Goal: Task Accomplishment & Management: Manage account settings

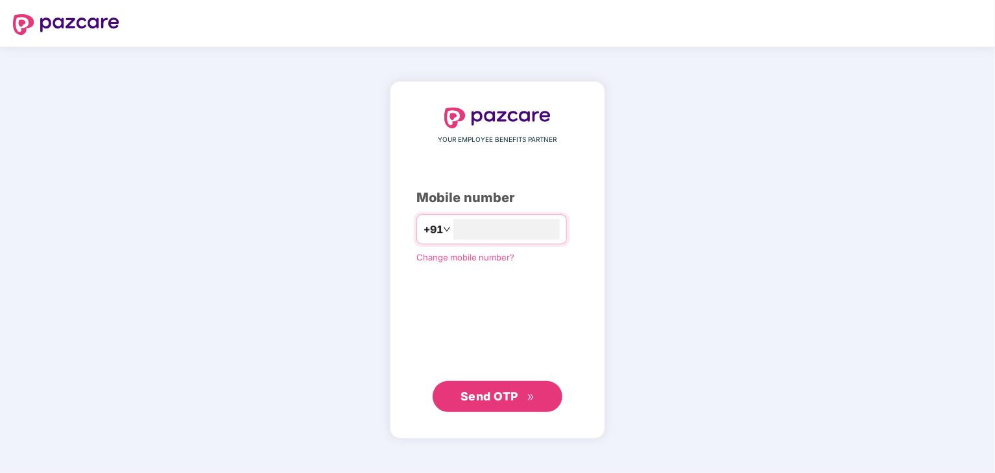
type input "**********"
click at [495, 394] on span "Send OTP" at bounding box center [489, 396] width 58 height 14
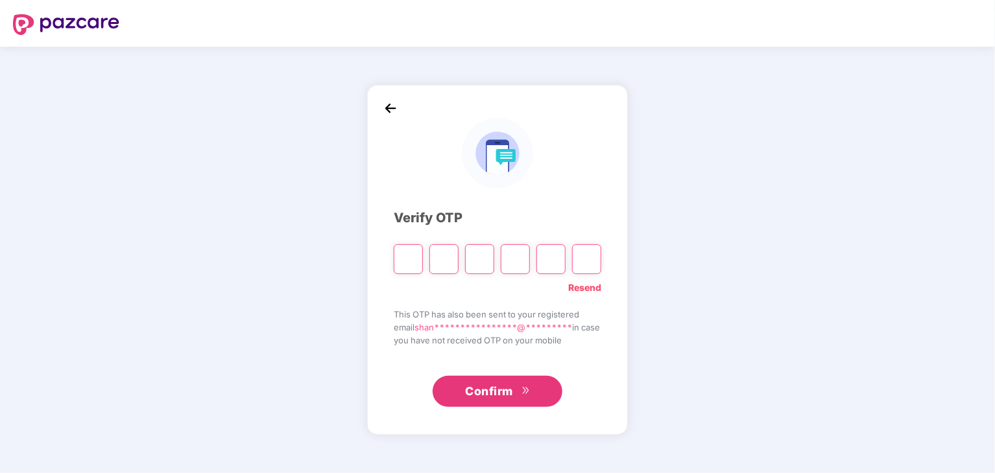
type input "*"
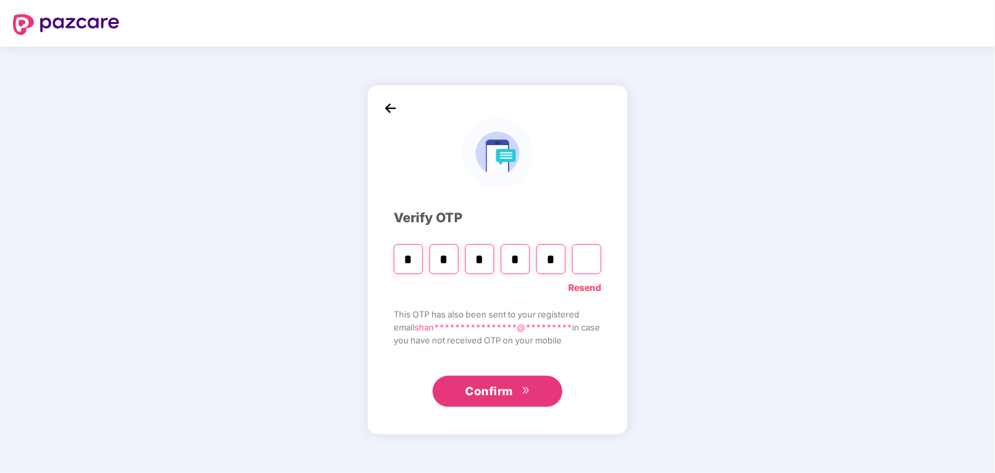
type input "*"
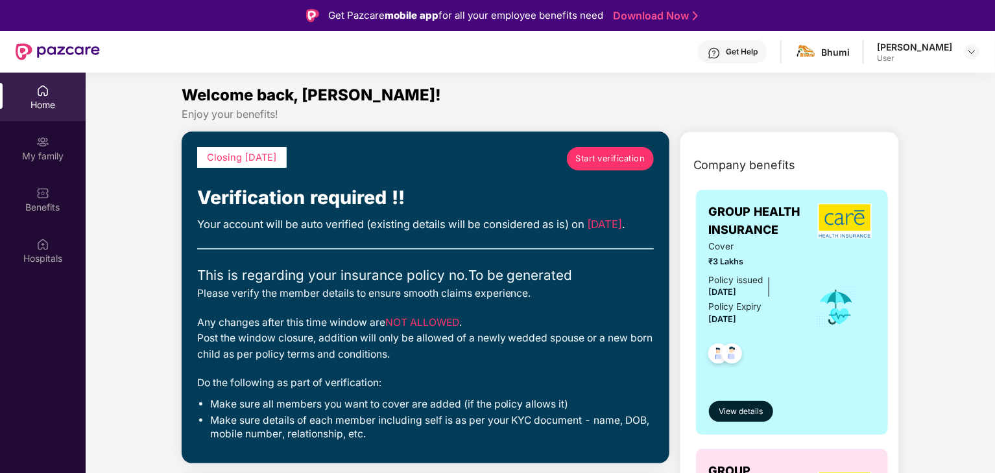
click at [614, 156] on span "Start verification" at bounding box center [609, 158] width 69 height 13
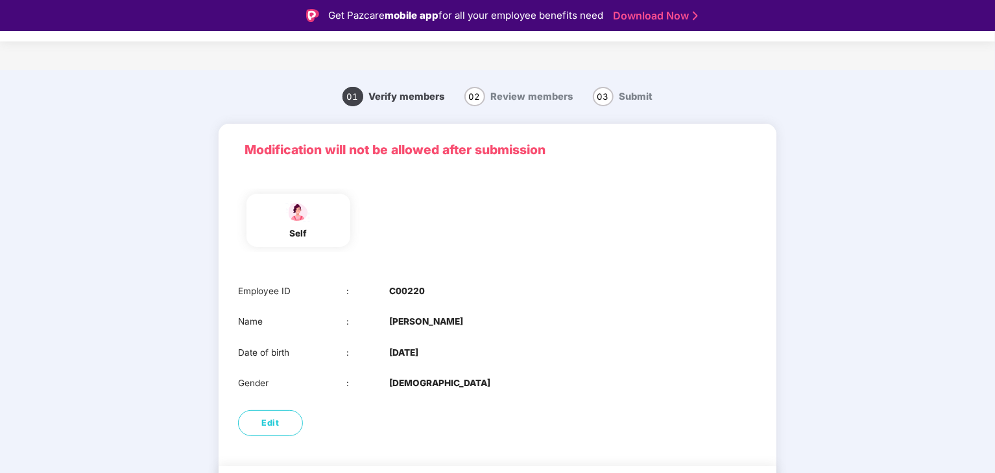
scroll to position [43, 0]
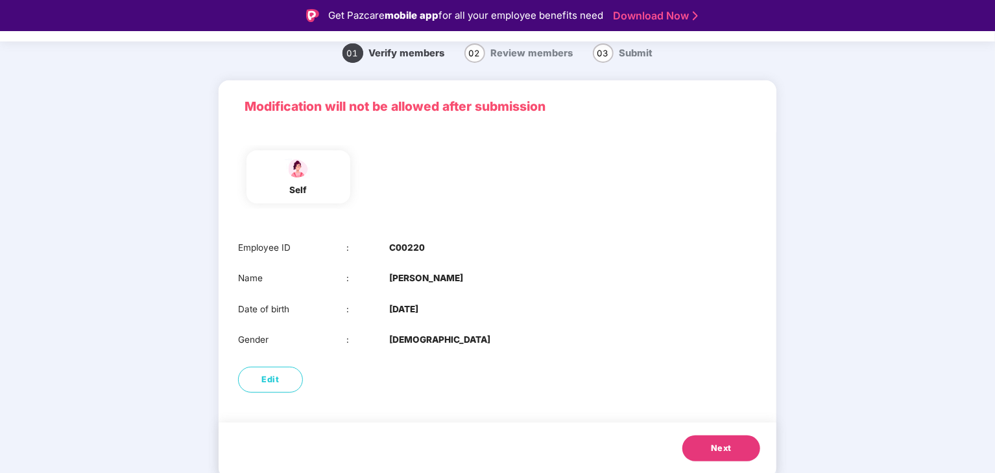
click at [732, 450] on button "Next" at bounding box center [721, 449] width 78 height 26
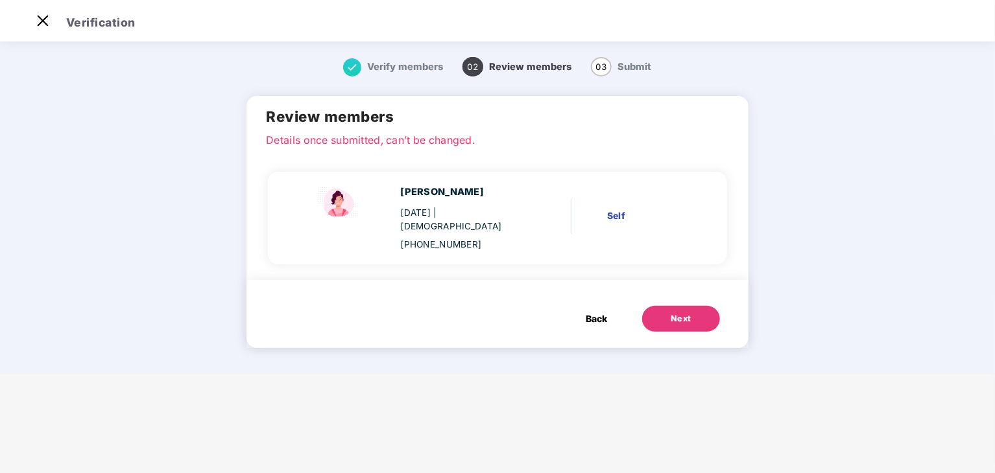
scroll to position [0, 0]
click at [691, 306] on button "Next" at bounding box center [681, 319] width 78 height 26
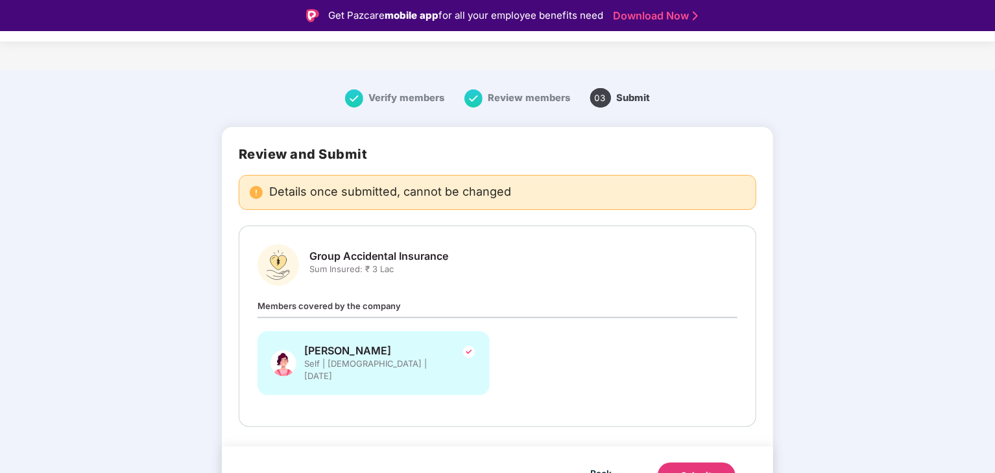
scroll to position [14, 0]
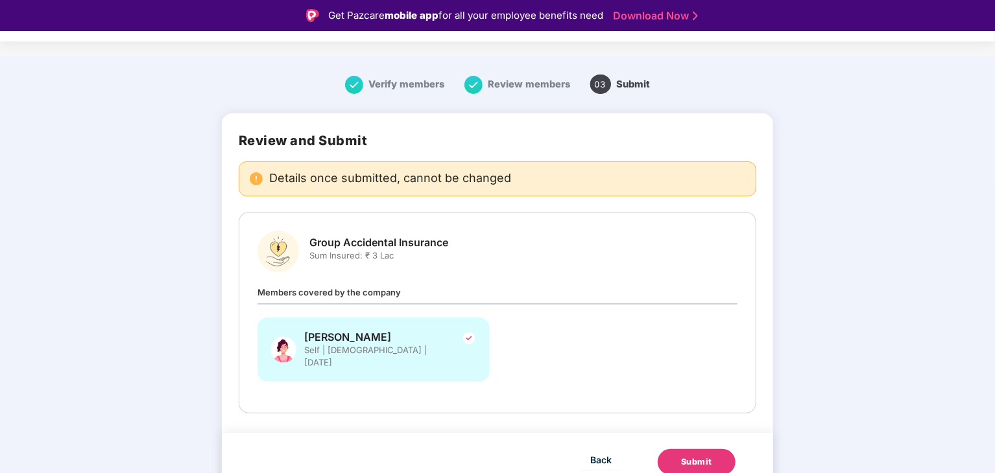
click at [343, 295] on span "Members covered by the company" at bounding box center [328, 292] width 143 height 10
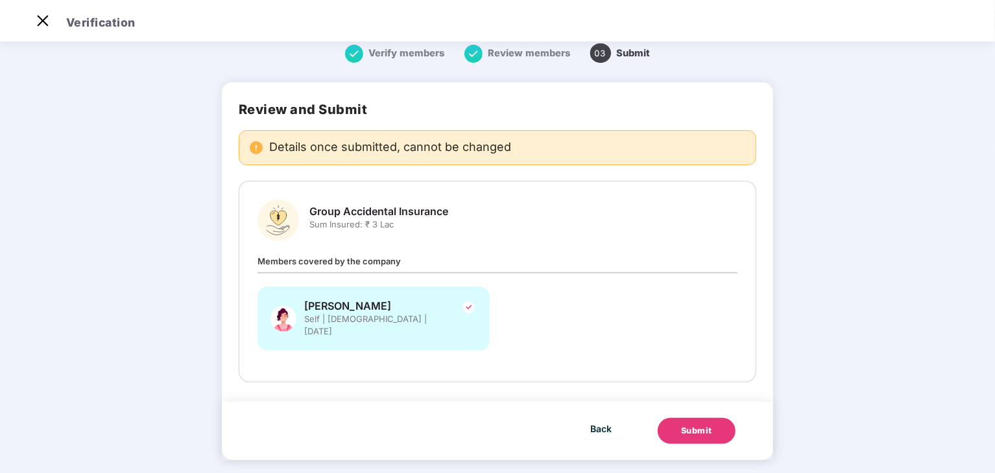
click at [370, 43] on div "Verify members Review members 03 Submit" at bounding box center [498, 54] width 662 height 44
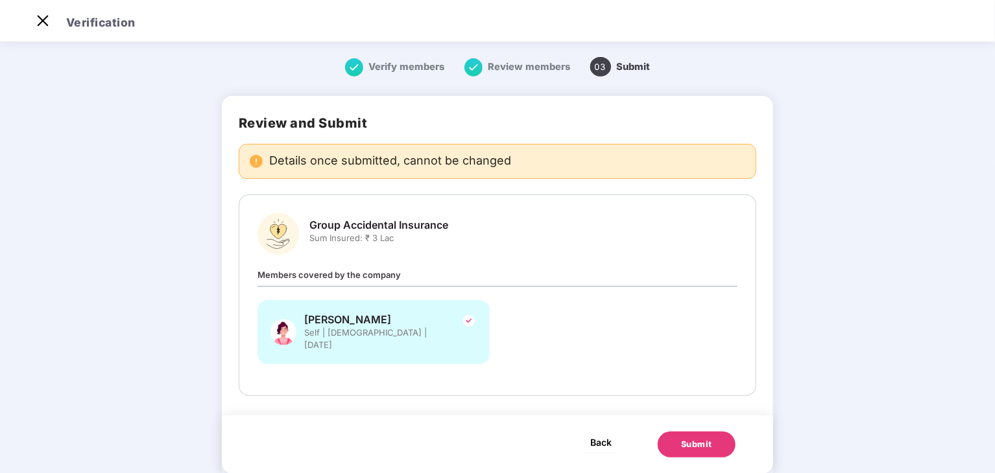
click at [594, 435] on span "Back" at bounding box center [600, 443] width 21 height 16
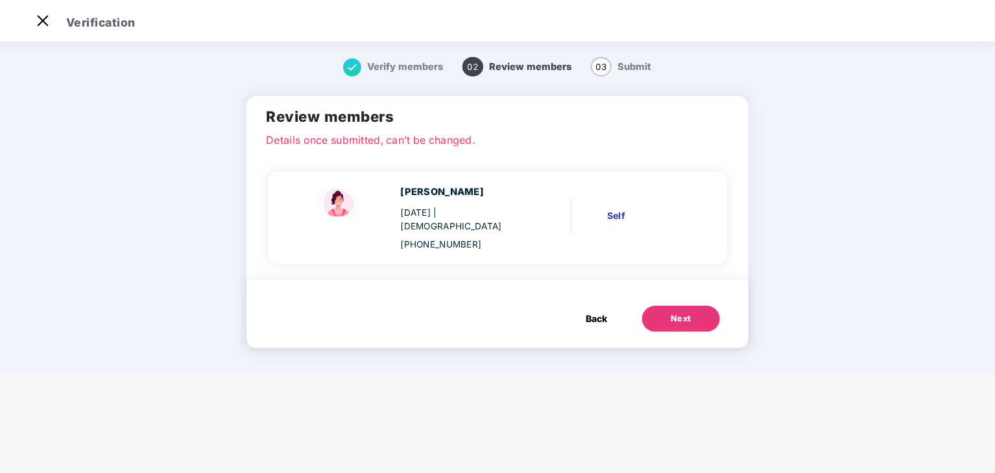
click at [602, 312] on span "Back" at bounding box center [596, 319] width 21 height 14
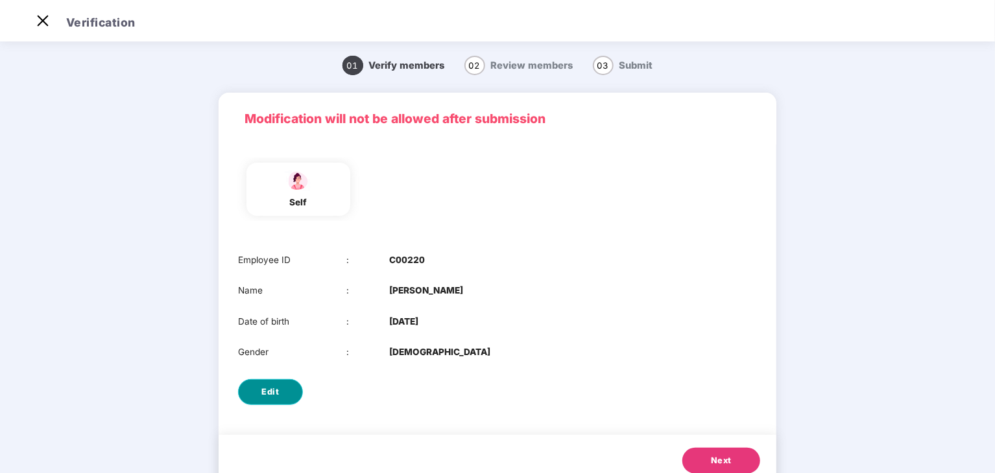
click at [268, 394] on span "Edit" at bounding box center [271, 392] width 18 height 13
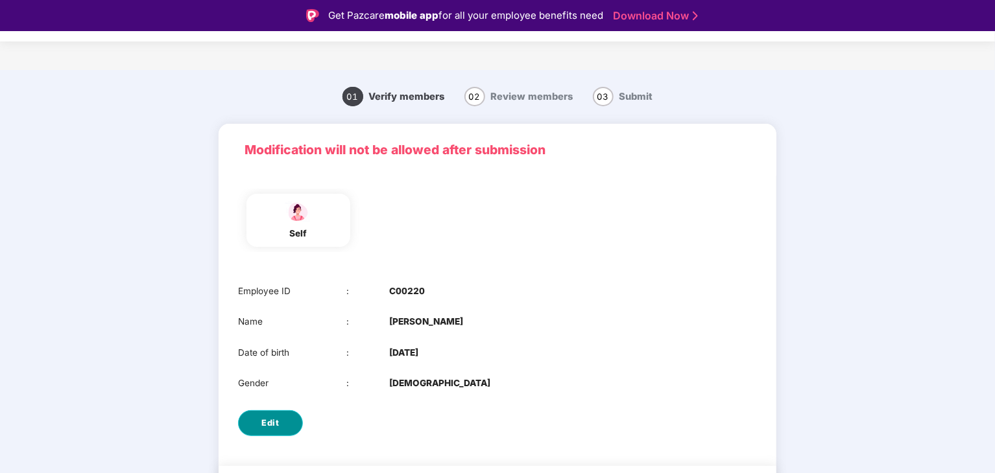
select select "******"
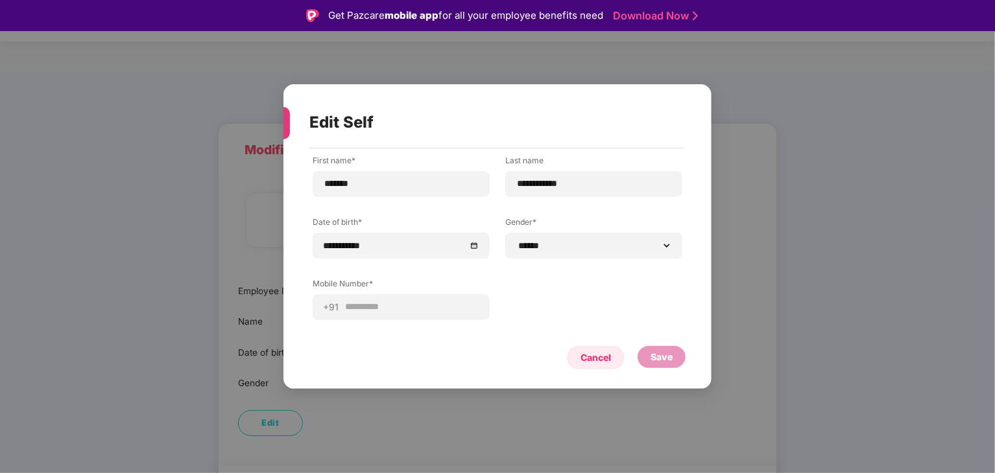
click at [599, 359] on div "Cancel" at bounding box center [595, 358] width 30 height 14
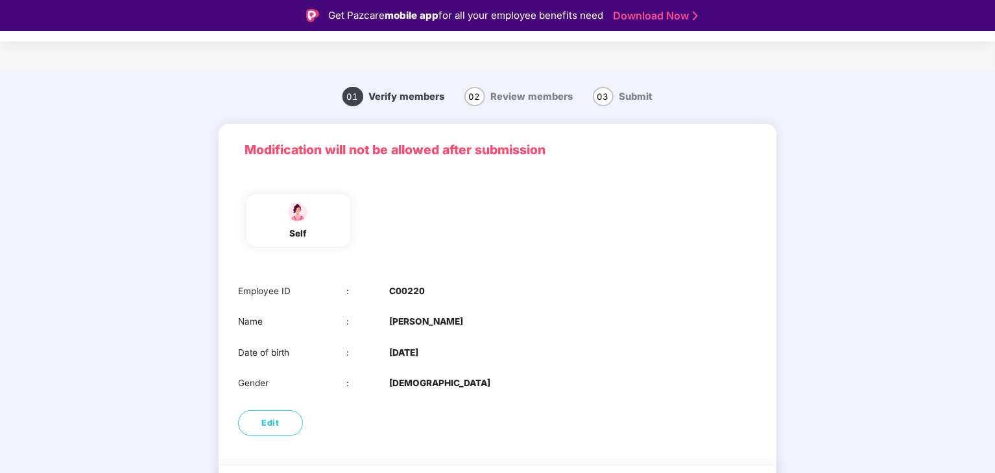
click at [375, 97] on span "Verify members" at bounding box center [407, 97] width 76 height 12
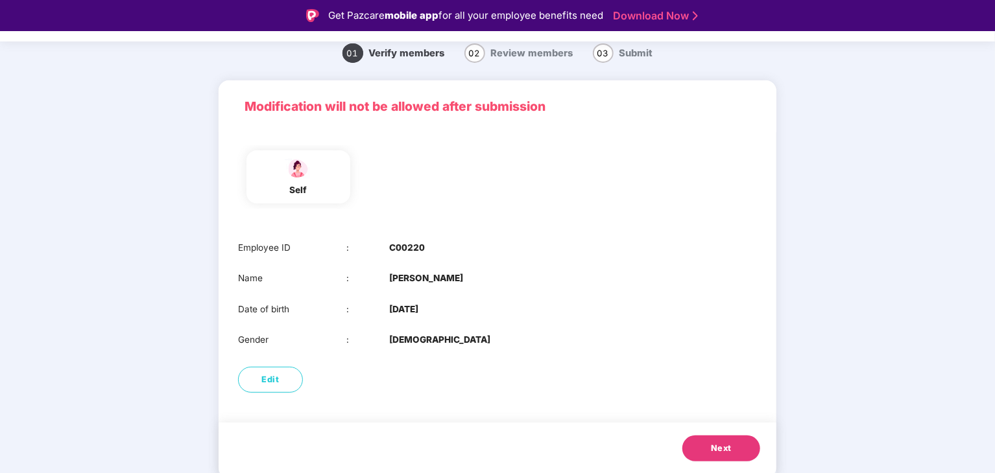
click at [721, 448] on span "Next" at bounding box center [721, 448] width 21 height 13
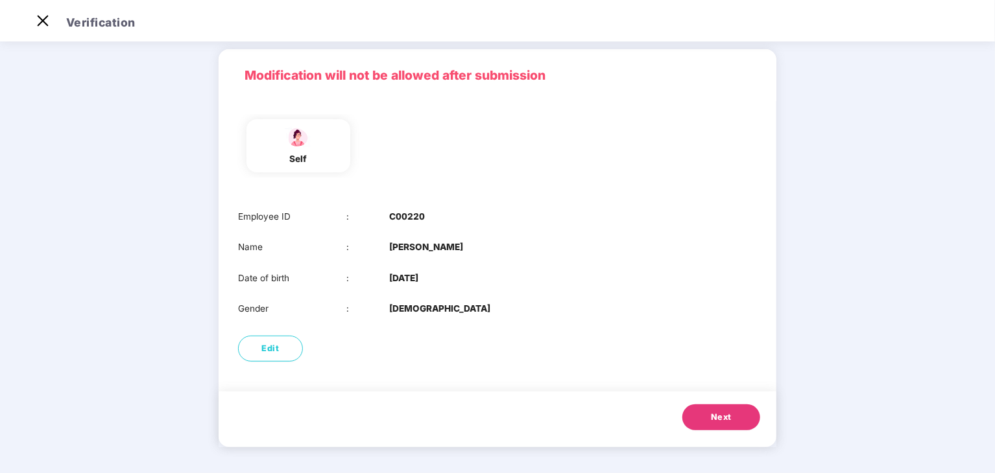
scroll to position [0, 0]
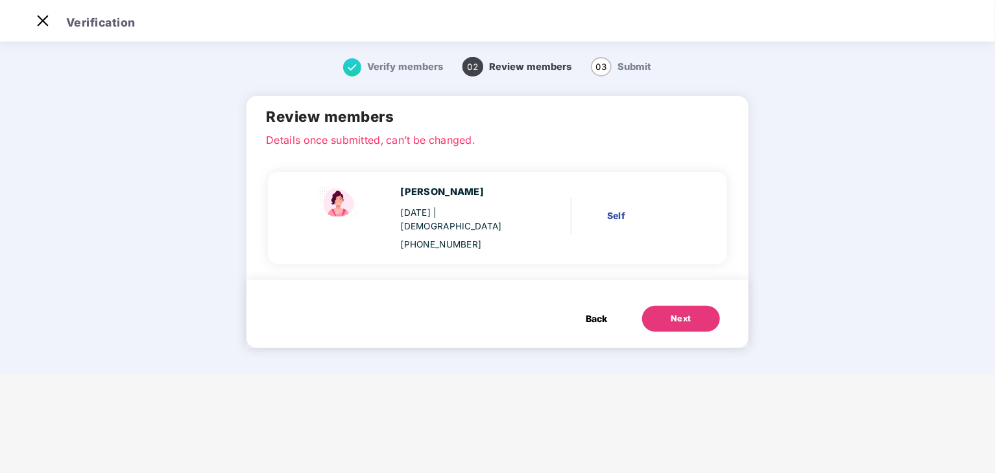
click at [682, 313] on div "Next" at bounding box center [681, 319] width 21 height 13
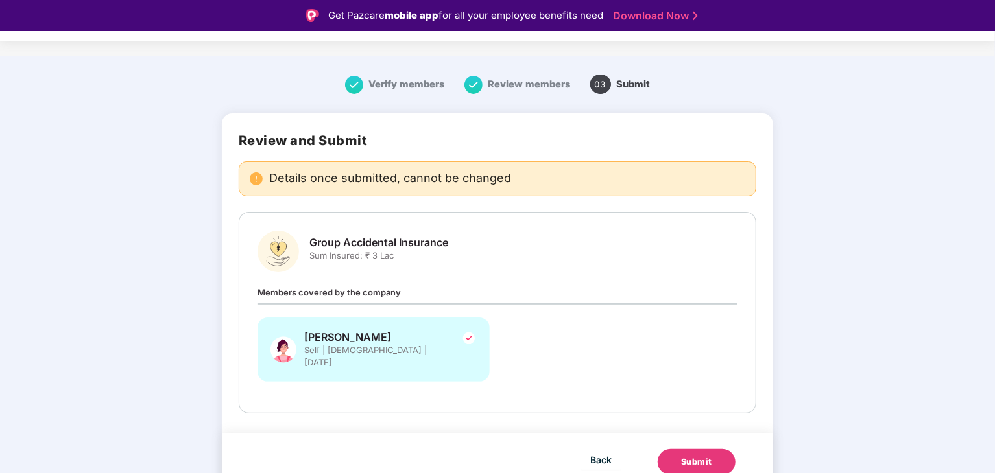
scroll to position [31, 0]
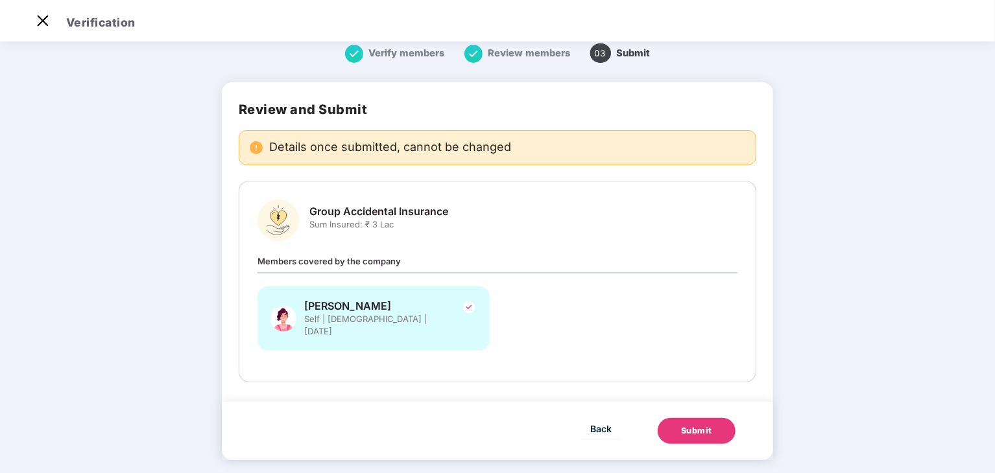
click at [471, 302] on img at bounding box center [469, 308] width 16 height 16
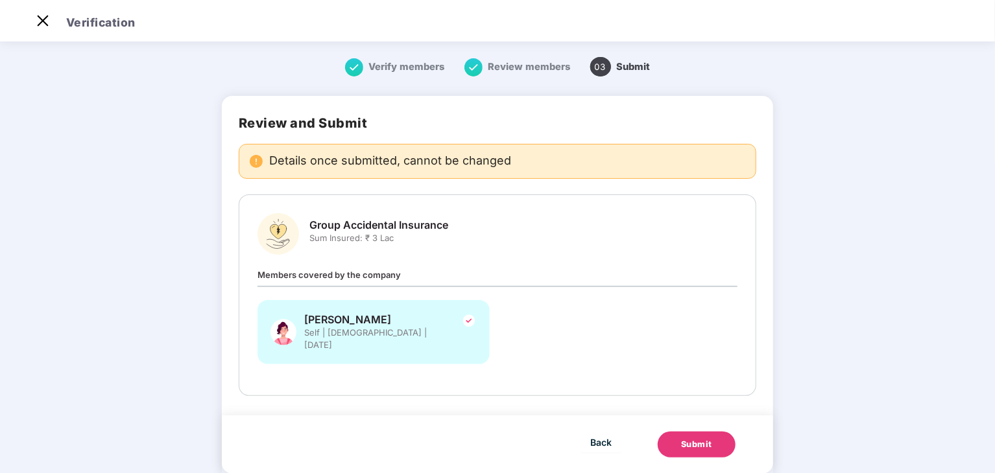
click at [396, 69] on span "Verify members" at bounding box center [407, 67] width 76 height 12
click at [511, 69] on span "Review members" at bounding box center [529, 67] width 82 height 12
click at [604, 435] on span "Back" at bounding box center [600, 443] width 21 height 16
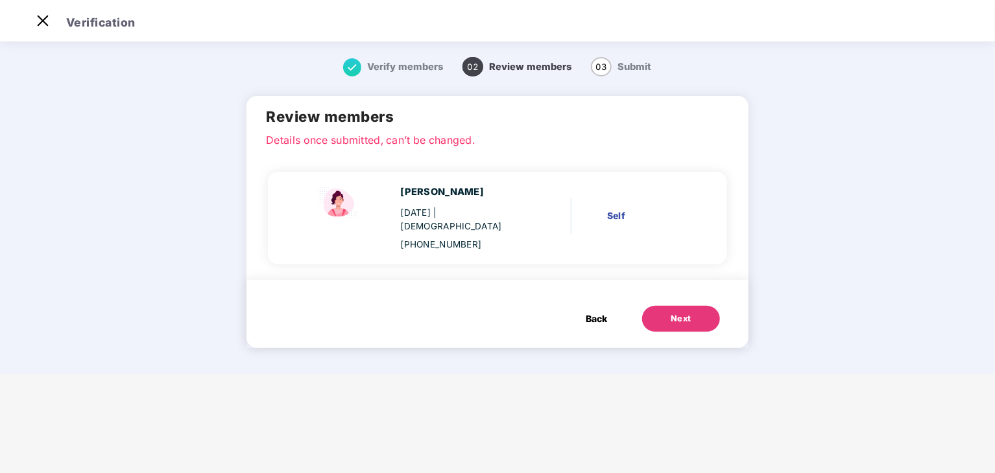
click at [595, 312] on span "Back" at bounding box center [596, 319] width 21 height 14
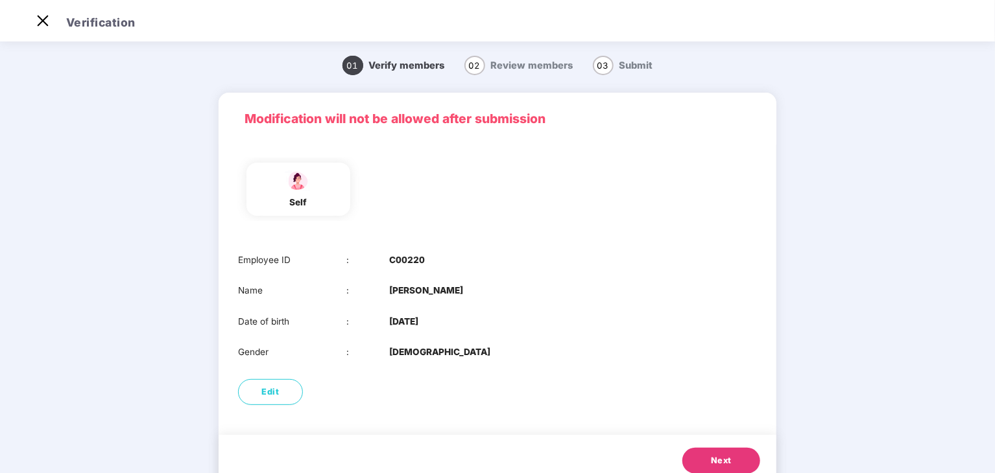
scroll to position [43, 0]
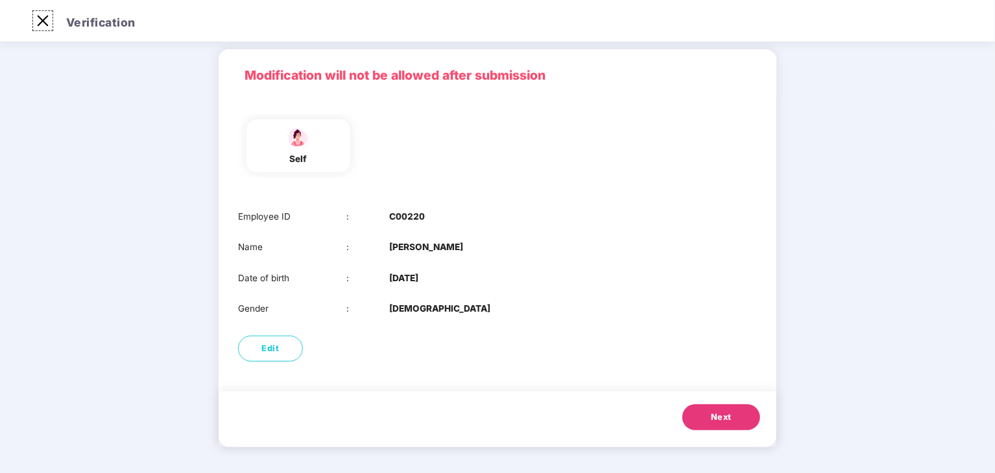
click at [43, 29] on img at bounding box center [42, 20] width 21 height 21
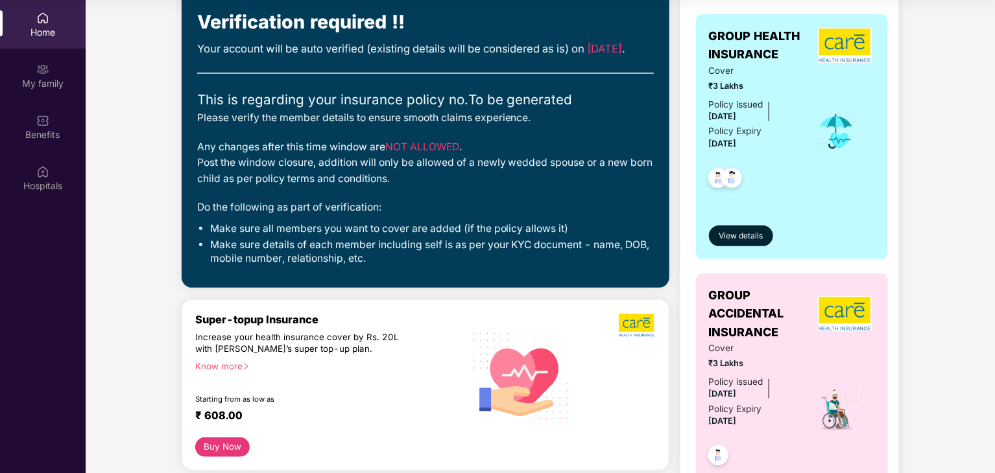
scroll to position [104, 0]
click at [739, 237] on span "View details" at bounding box center [741, 236] width 44 height 12
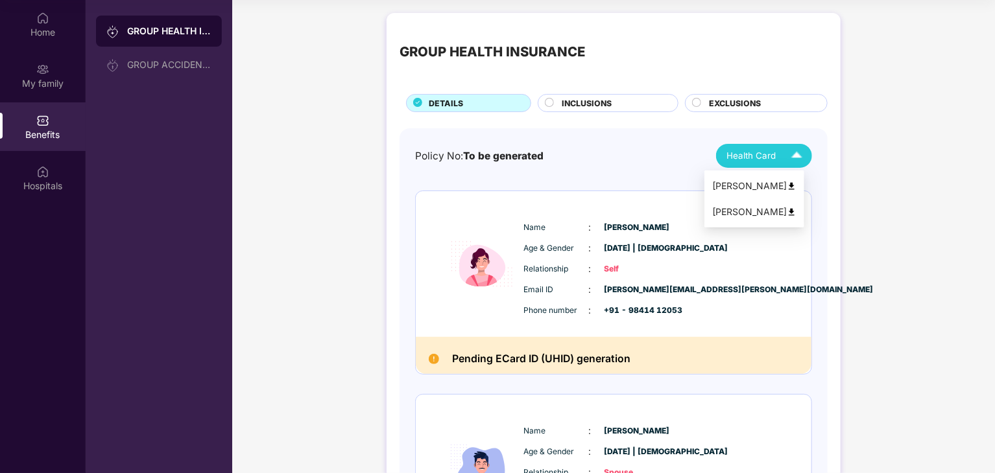
click at [796, 152] on img at bounding box center [796, 156] width 23 height 23
click at [802, 247] on div "Name : [PERSON_NAME] Age & Gender : [DATE] | [DEMOGRAPHIC_DATA] Relationship : …" at bounding box center [614, 264] width 396 height 146
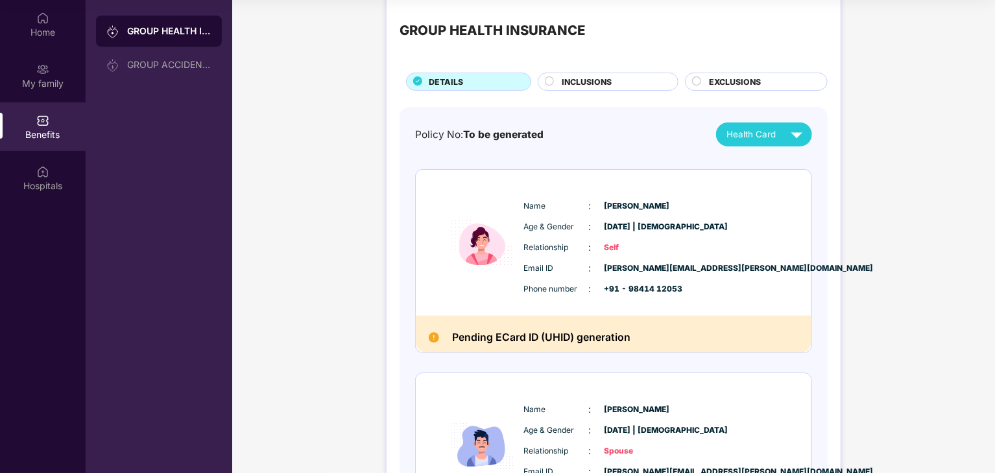
scroll to position [19, 0]
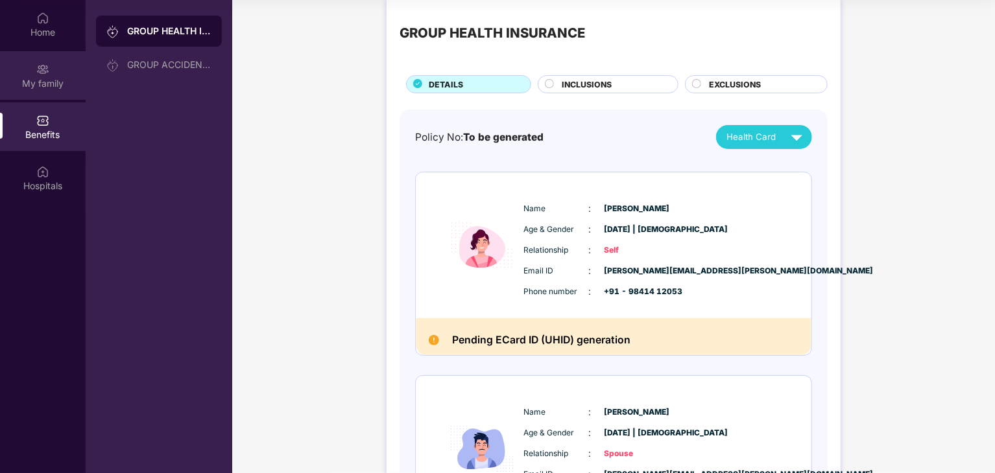
click at [36, 71] on img at bounding box center [42, 69] width 13 height 13
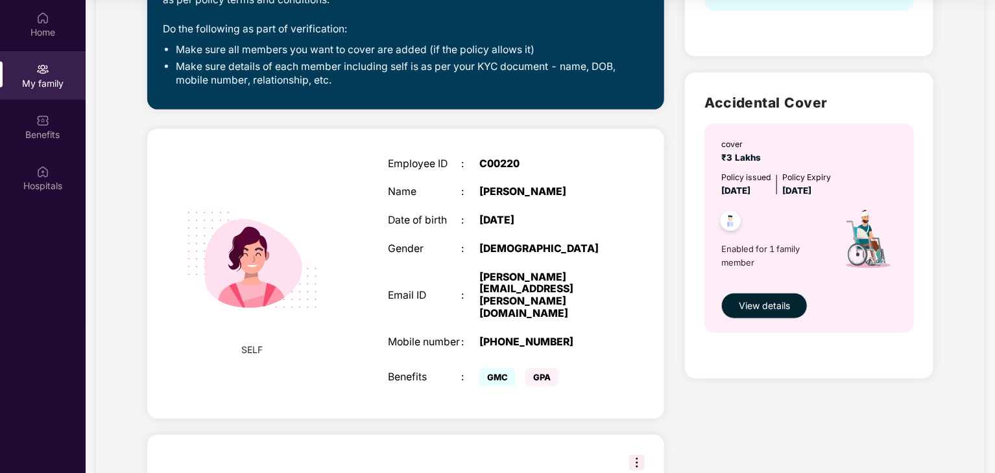
scroll to position [340, 0]
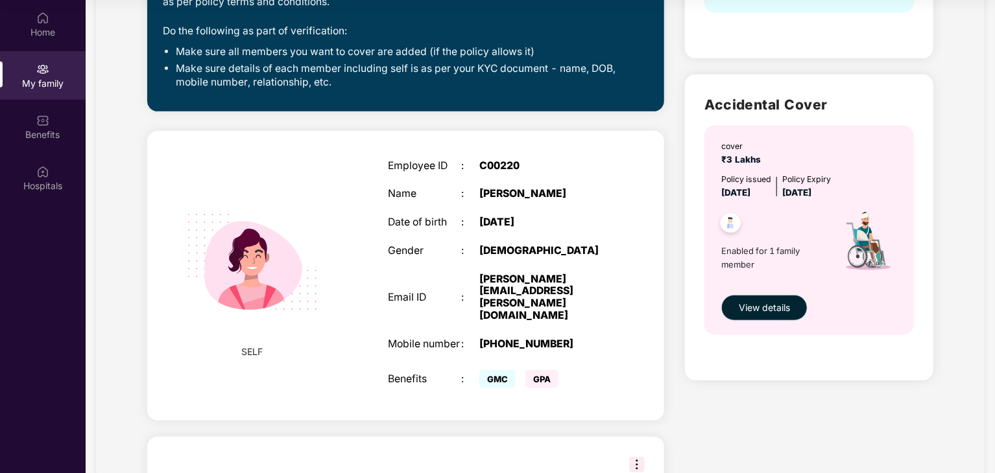
click at [772, 305] on span "View details" at bounding box center [764, 308] width 51 height 14
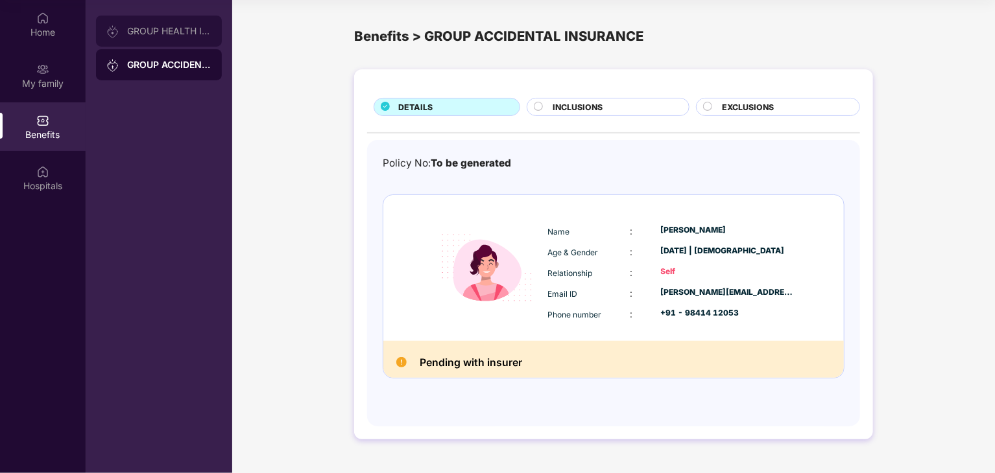
click at [145, 34] on div "GROUP HEALTH INSURANCE" at bounding box center [169, 31] width 84 height 10
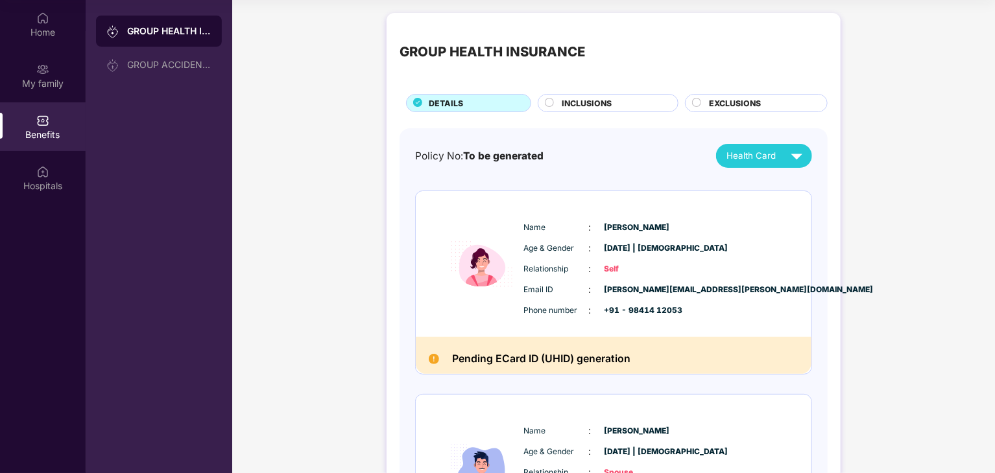
click at [448, 102] on span "DETAILS" at bounding box center [446, 103] width 34 height 12
click at [45, 133] on div "Benefits" at bounding box center [43, 134] width 86 height 13
click at [794, 152] on img at bounding box center [796, 156] width 23 height 23
click at [764, 185] on div "[PERSON_NAME]" at bounding box center [754, 186] width 84 height 14
click at [792, 151] on img at bounding box center [796, 156] width 23 height 23
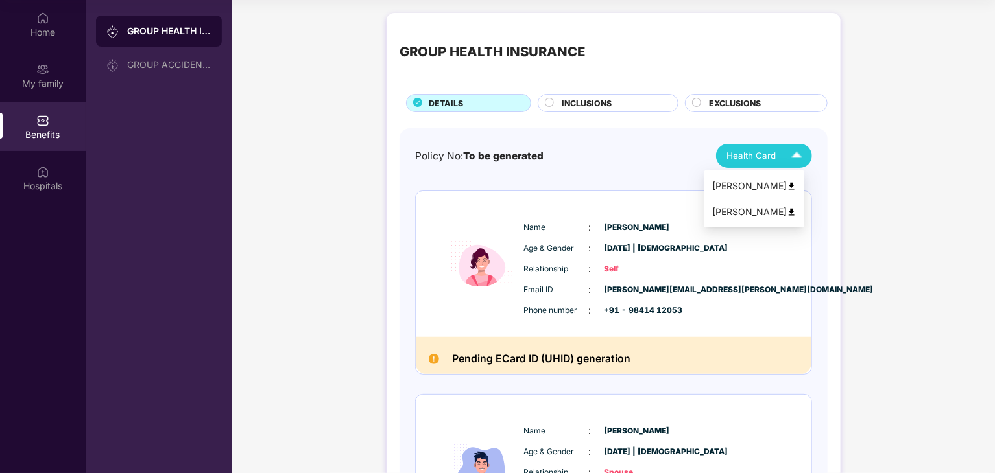
click at [759, 216] on div "[PERSON_NAME]" at bounding box center [754, 212] width 84 height 14
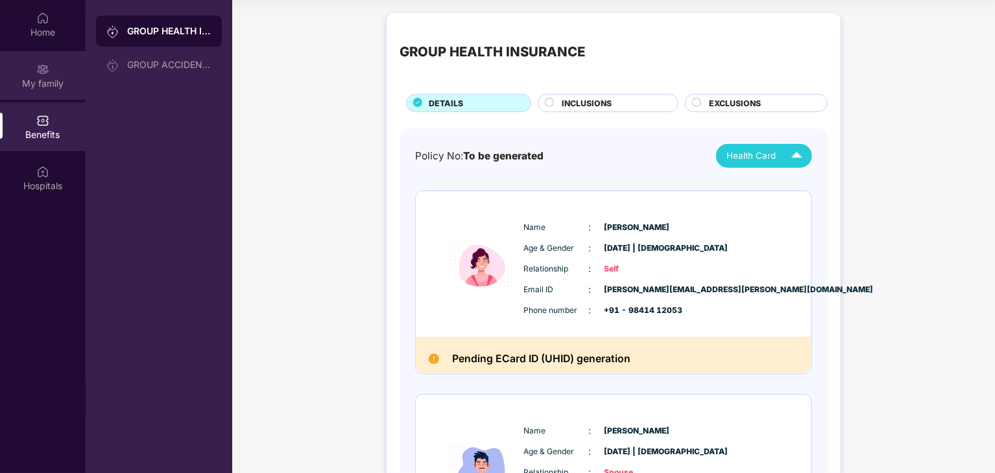
click at [47, 73] on img at bounding box center [42, 69] width 13 height 13
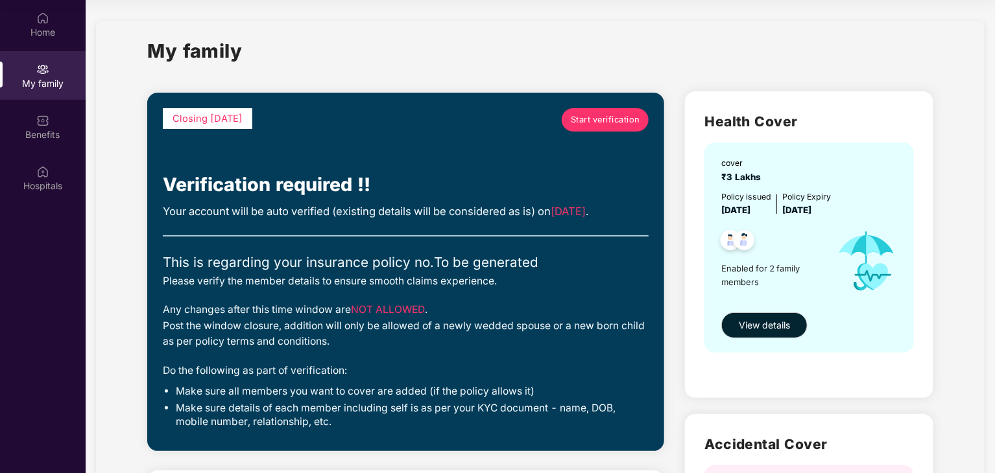
click at [636, 112] on link "Start verification" at bounding box center [605, 119] width 87 height 23
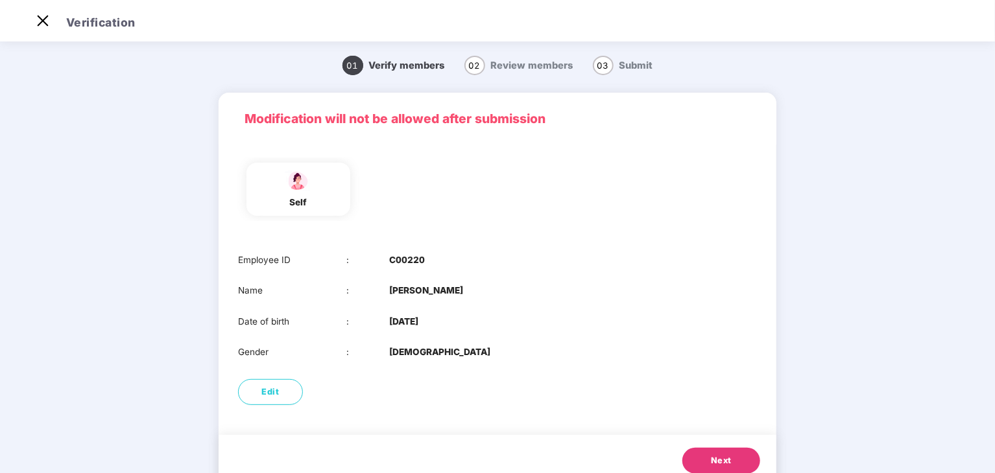
scroll to position [43, 0]
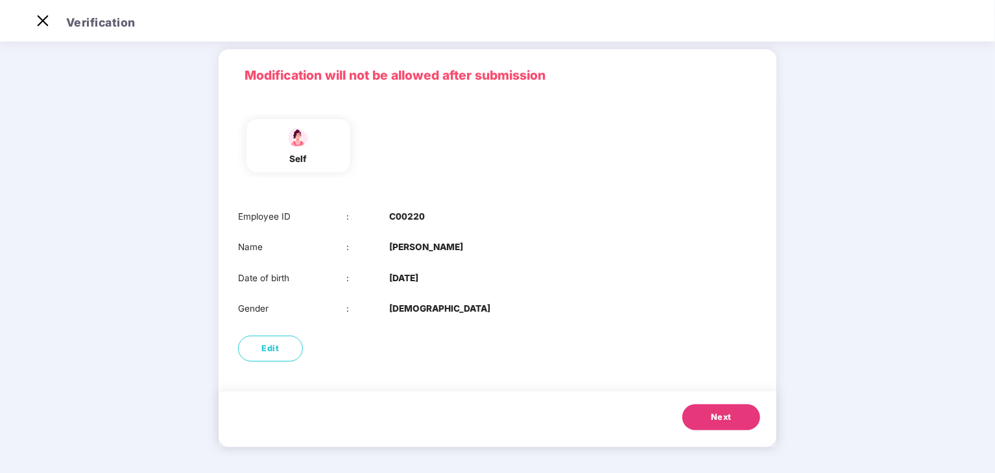
click at [722, 418] on span "Next" at bounding box center [721, 417] width 21 height 13
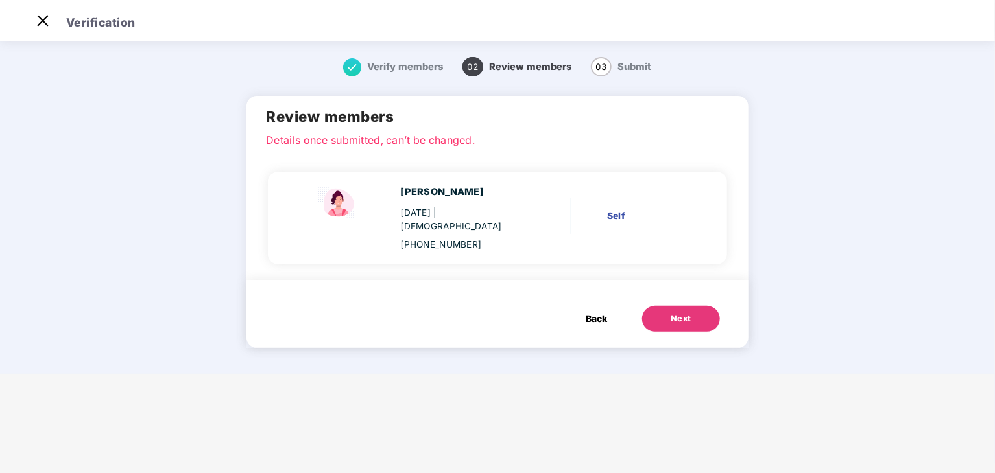
scroll to position [0, 0]
click at [687, 313] on div "Next" at bounding box center [681, 319] width 21 height 13
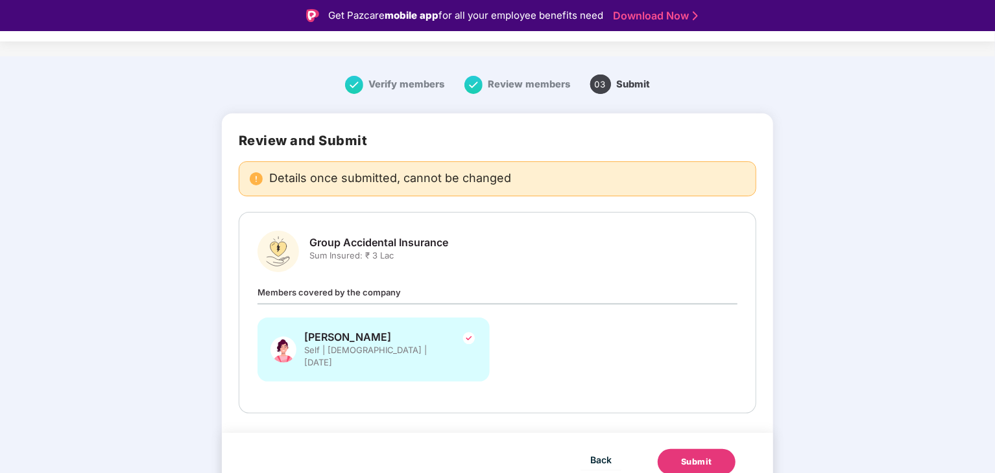
scroll to position [13, 0]
click at [590, 453] on span "Back" at bounding box center [600, 461] width 21 height 16
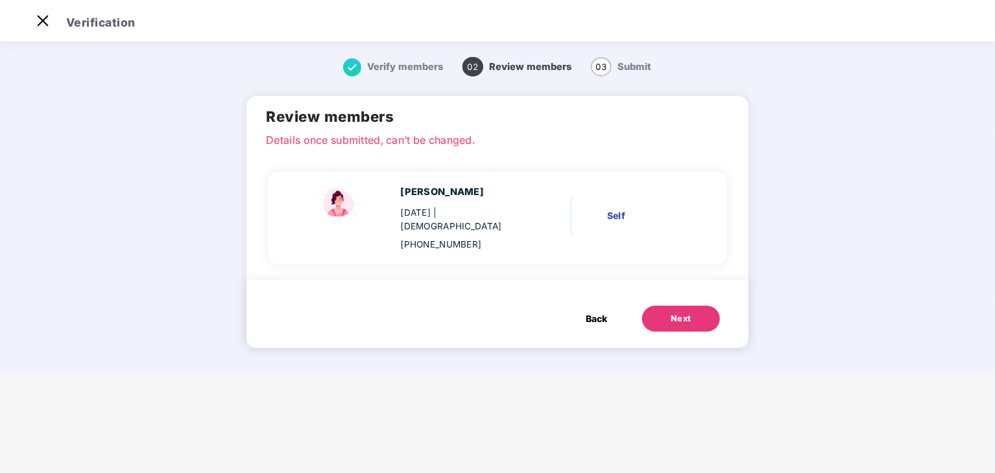
scroll to position [0, 0]
click at [540, 71] on span "Review members" at bounding box center [530, 67] width 82 height 12
click at [605, 312] on span "Back" at bounding box center [596, 319] width 21 height 14
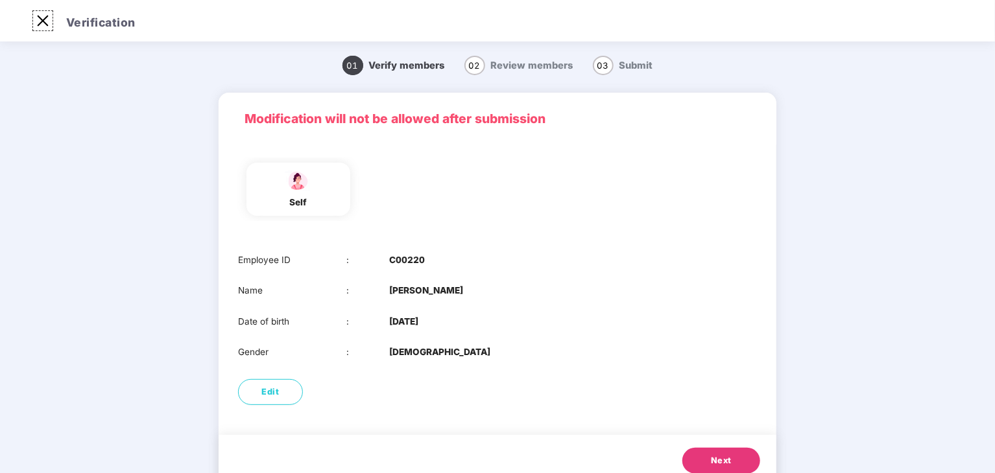
click at [36, 28] on img at bounding box center [42, 20] width 21 height 21
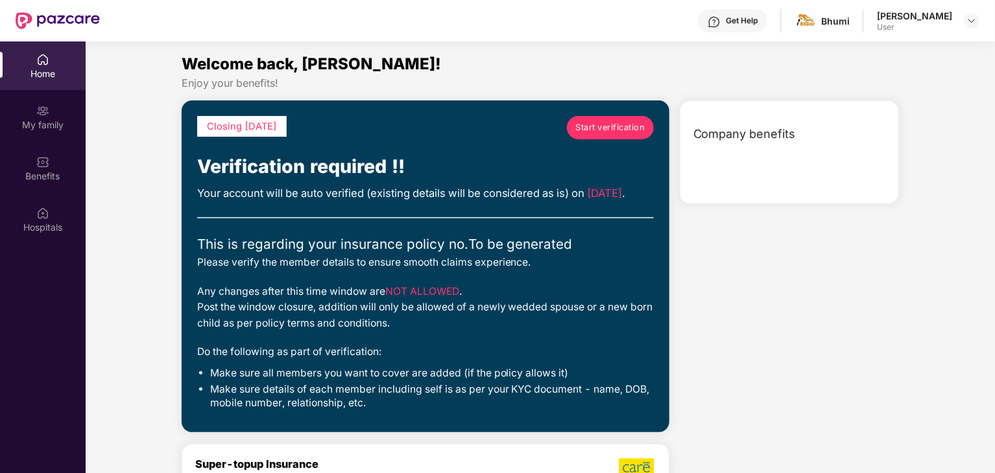
scroll to position [73, 0]
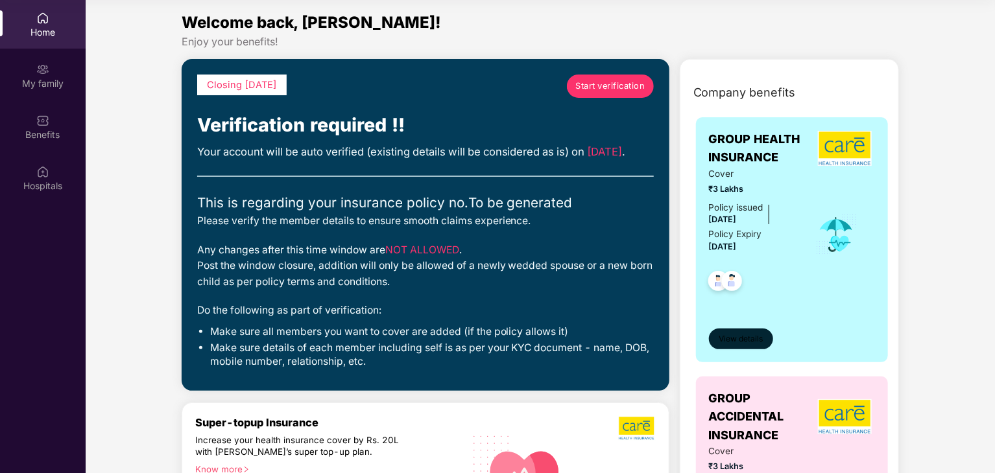
click at [761, 344] on span "View details" at bounding box center [741, 339] width 44 height 12
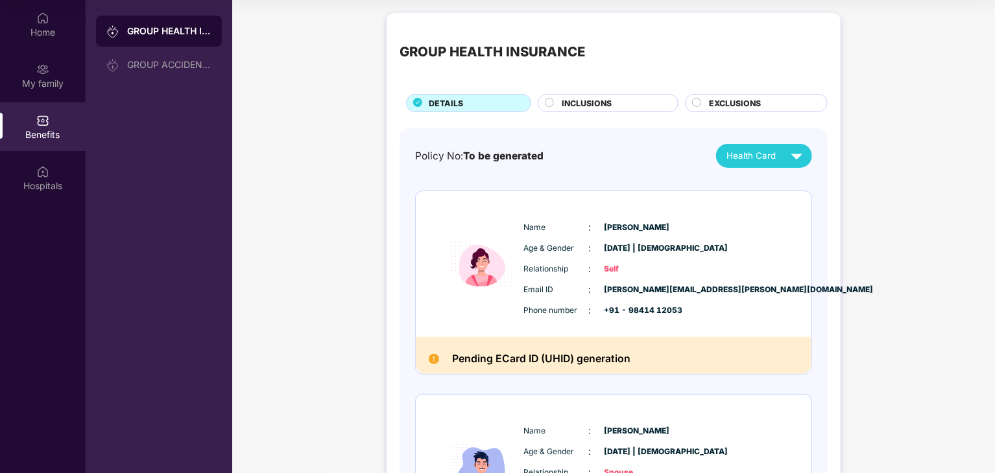
click at [549, 101] on circle at bounding box center [549, 103] width 8 height 8
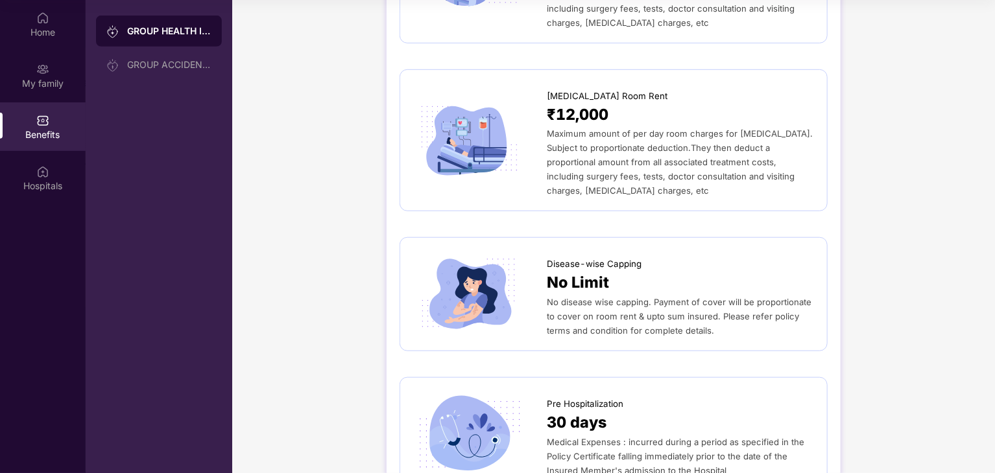
scroll to position [0, 0]
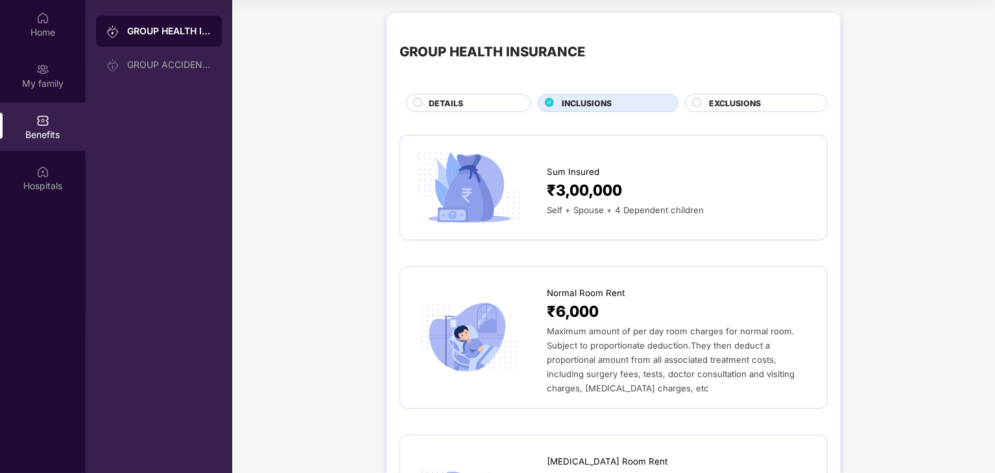
click at [695, 106] on circle at bounding box center [697, 103] width 8 height 8
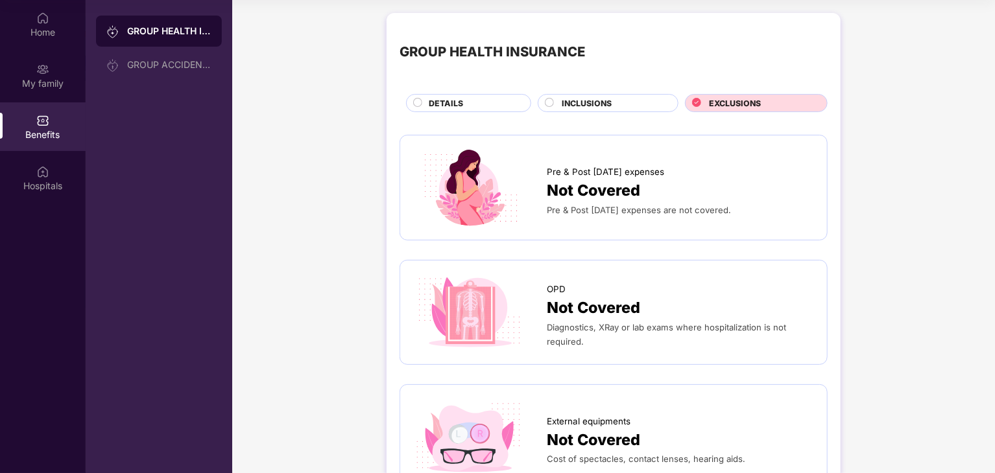
click at [448, 99] on span "DETAILS" at bounding box center [446, 103] width 34 height 12
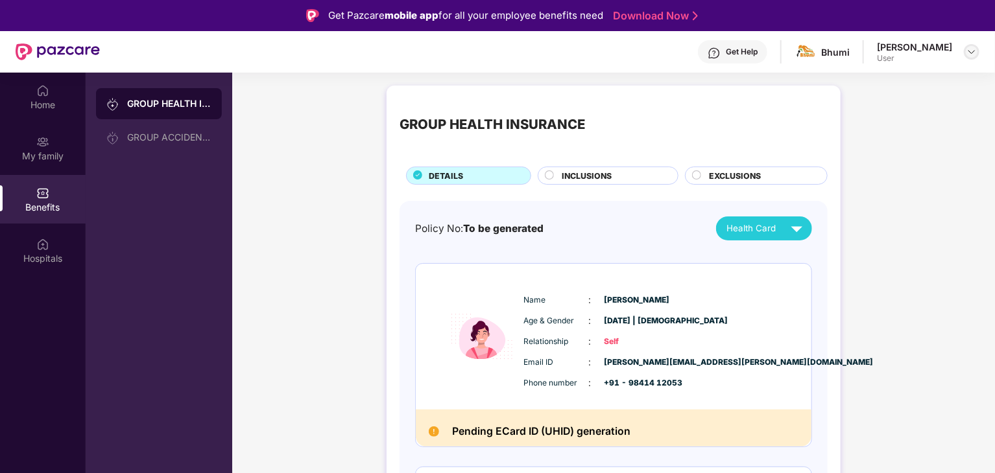
click at [972, 47] on img at bounding box center [971, 52] width 10 height 10
click at [47, 137] on img at bounding box center [42, 142] width 13 height 13
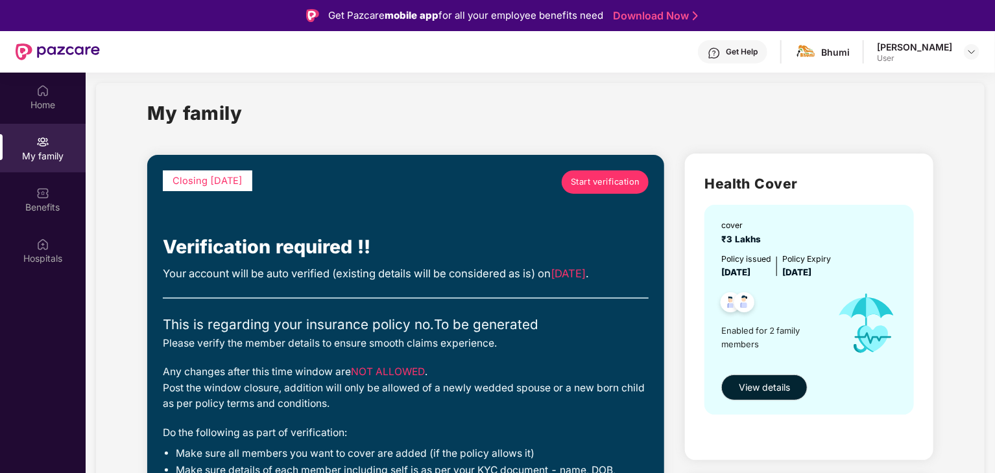
scroll to position [10, 0]
click at [776, 379] on button "View details" at bounding box center [764, 388] width 86 height 26
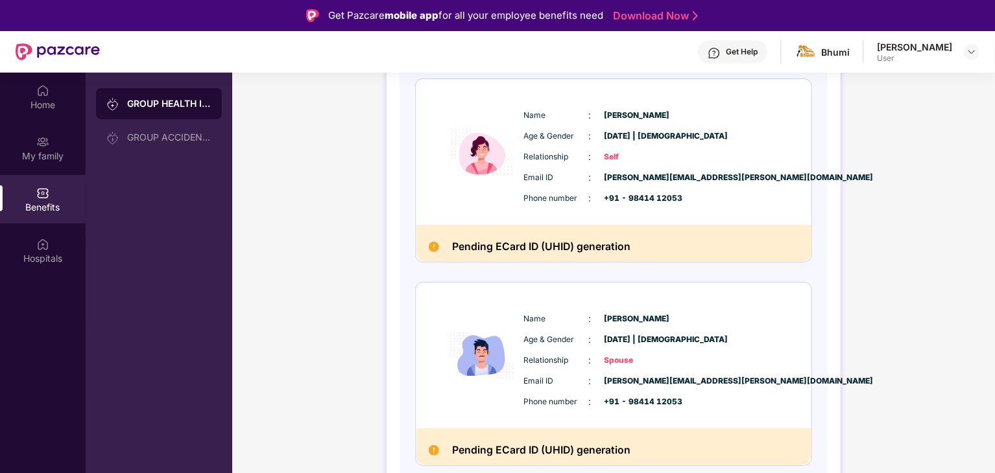
scroll to position [0, 0]
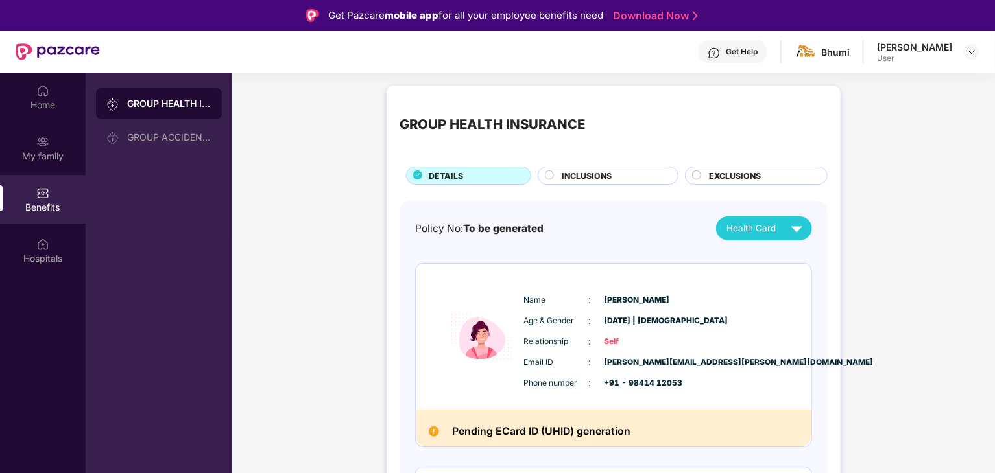
click at [747, 330] on div "Name : [PERSON_NAME] Age & Gender : [DATE] | [DEMOGRAPHIC_DATA] Relationship : …" at bounding box center [653, 342] width 264 height 110
click at [52, 88] on div "Home" at bounding box center [43, 97] width 86 height 49
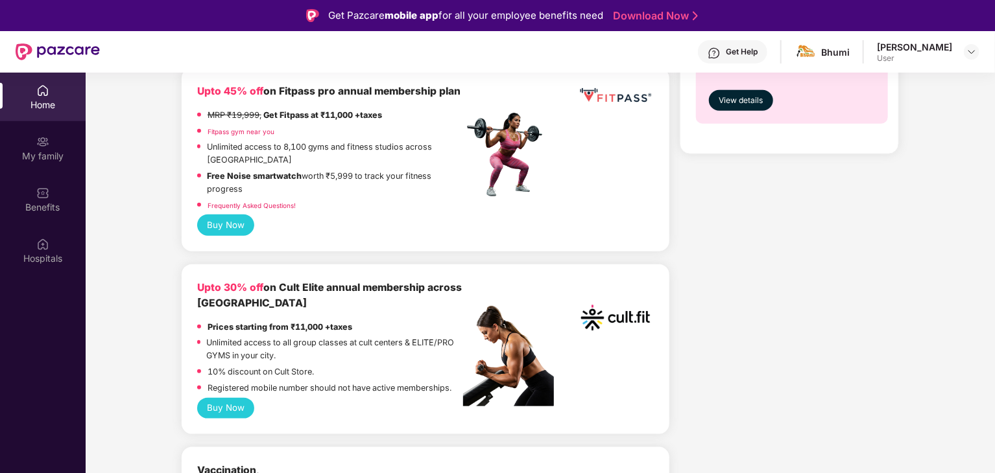
scroll to position [591, 0]
